Goal: Transaction & Acquisition: Purchase product/service

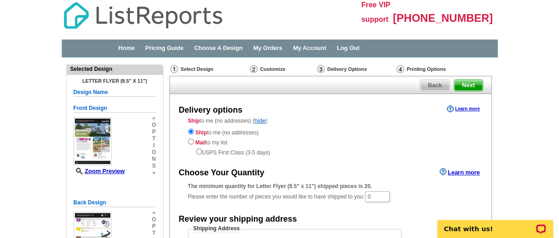
scroll to position [45, 0]
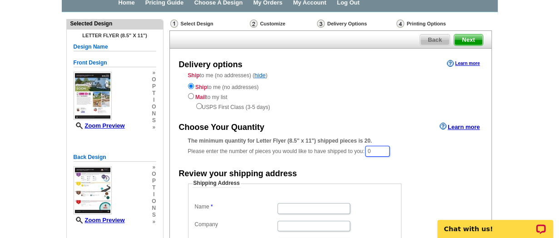
drag, startPoint x: 395, startPoint y: 150, endPoint x: 360, endPoint y: 143, distance: 35.2
click at [360, 143] on div "The minimum quantity for Letter Flyer (8.5" x 11") shipped pieces is 20. Please…" at bounding box center [330, 147] width 285 height 21
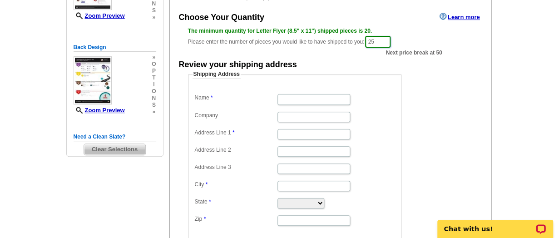
scroll to position [153, 0]
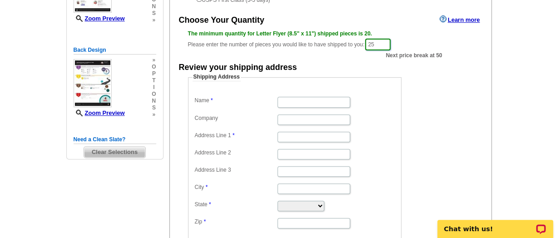
type input "25"
click at [290, 100] on input "Name" at bounding box center [314, 102] width 73 height 10
type input "Lorie Lynn Converse"
type input "142 West Flower Ave"
type input "Watertown"
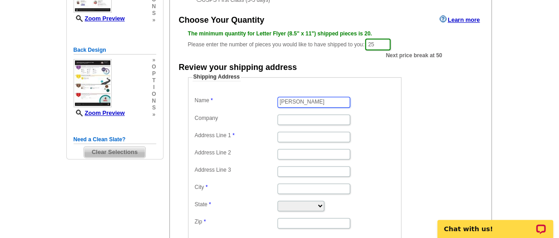
type input "WATERTOWN"
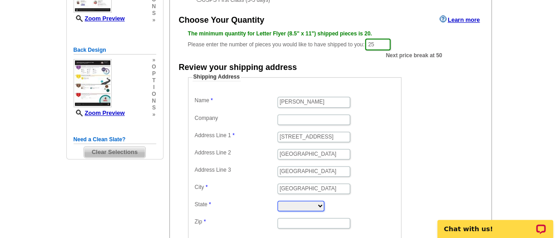
select select "AL"
type input "13601"
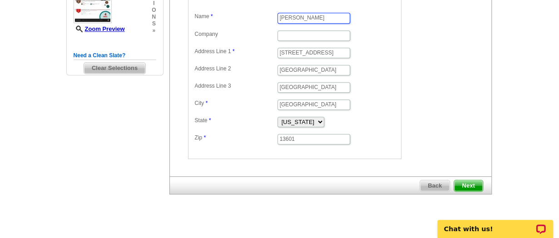
scroll to position [244, 0]
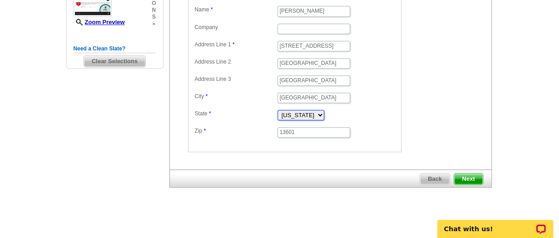
click at [325, 111] on select "Alabama Alaska Arizona Arkansas California Colorado Connecticut District of Col…" at bounding box center [301, 115] width 47 height 10
select select "NY"
click at [278, 110] on select "Alabama Alaska Arizona Arkansas California Colorado Connecticut District of Col…" at bounding box center [301, 115] width 47 height 10
click at [473, 175] on span "Next" at bounding box center [468, 179] width 28 height 11
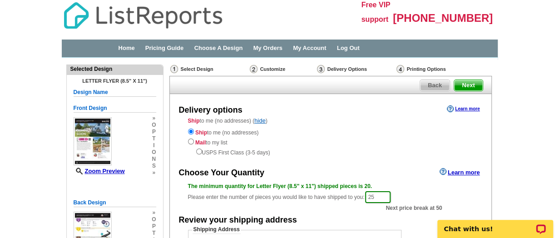
scroll to position [0, 0]
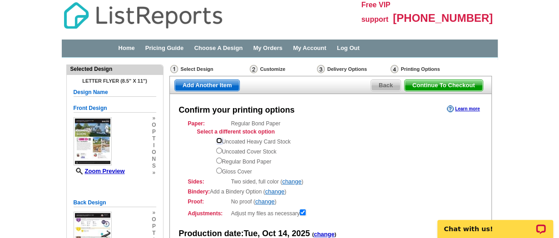
click at [219, 140] on input "radio" at bounding box center [219, 141] width 6 height 6
radio input "true"
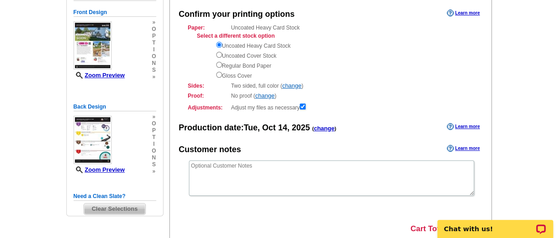
scroll to position [91, 0]
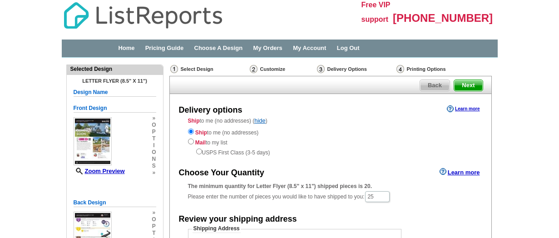
select select "NY"
